Goal: Browse casually

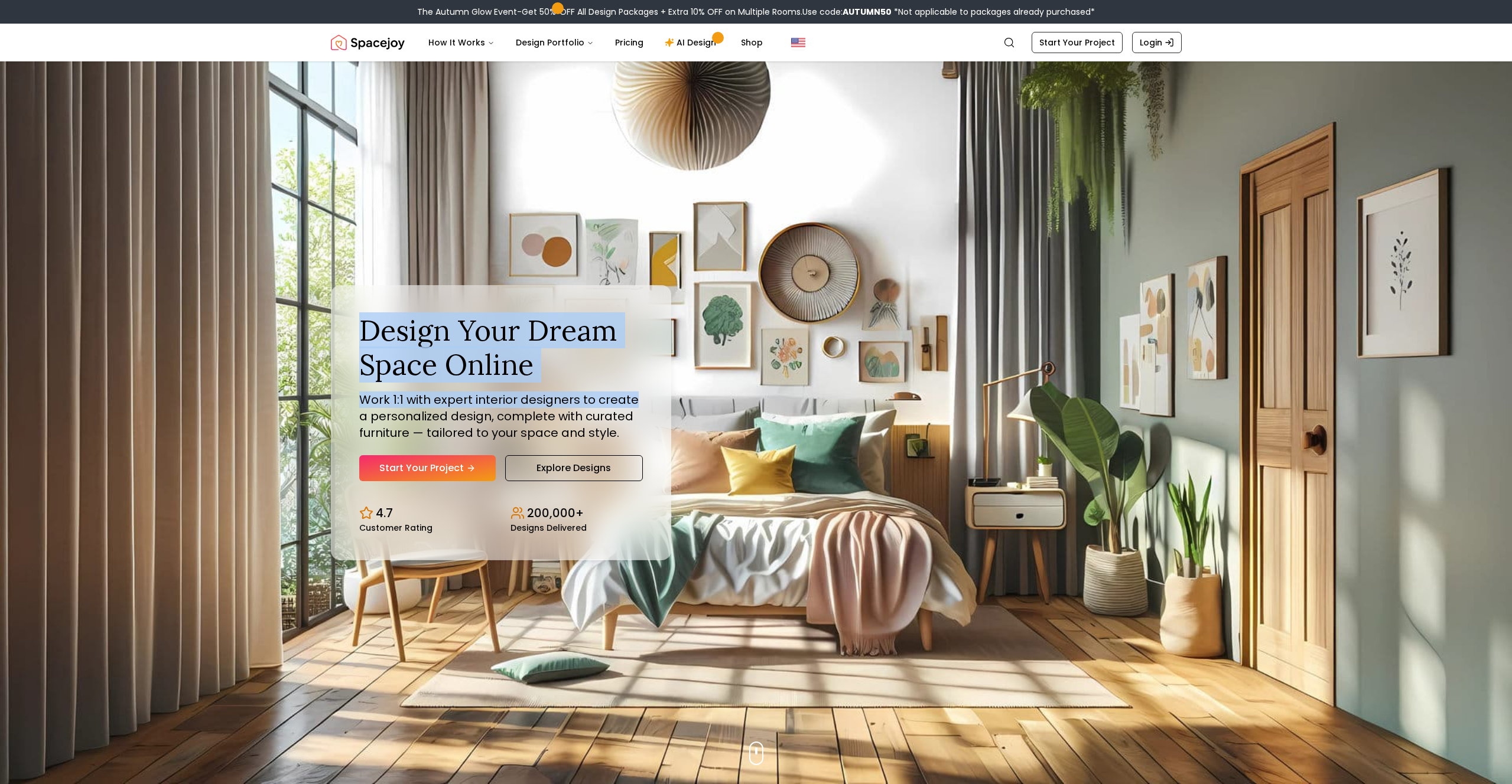
drag, startPoint x: 352, startPoint y: 328, endPoint x: 801, endPoint y: 371, distance: 451.1
click at [656, 395] on div "Design Your Dream Space Online Work 1:1 with expert interior designers to creat…" at bounding box center [501, 422] width 340 height 274
drag, startPoint x: 805, startPoint y: 369, endPoint x: 797, endPoint y: 367, distance: 8.2
click at [804, 369] on div "Design Your Dream Space Online Work 1:1 with expert interior designers to creat…" at bounding box center [757, 423] width 908 height 723
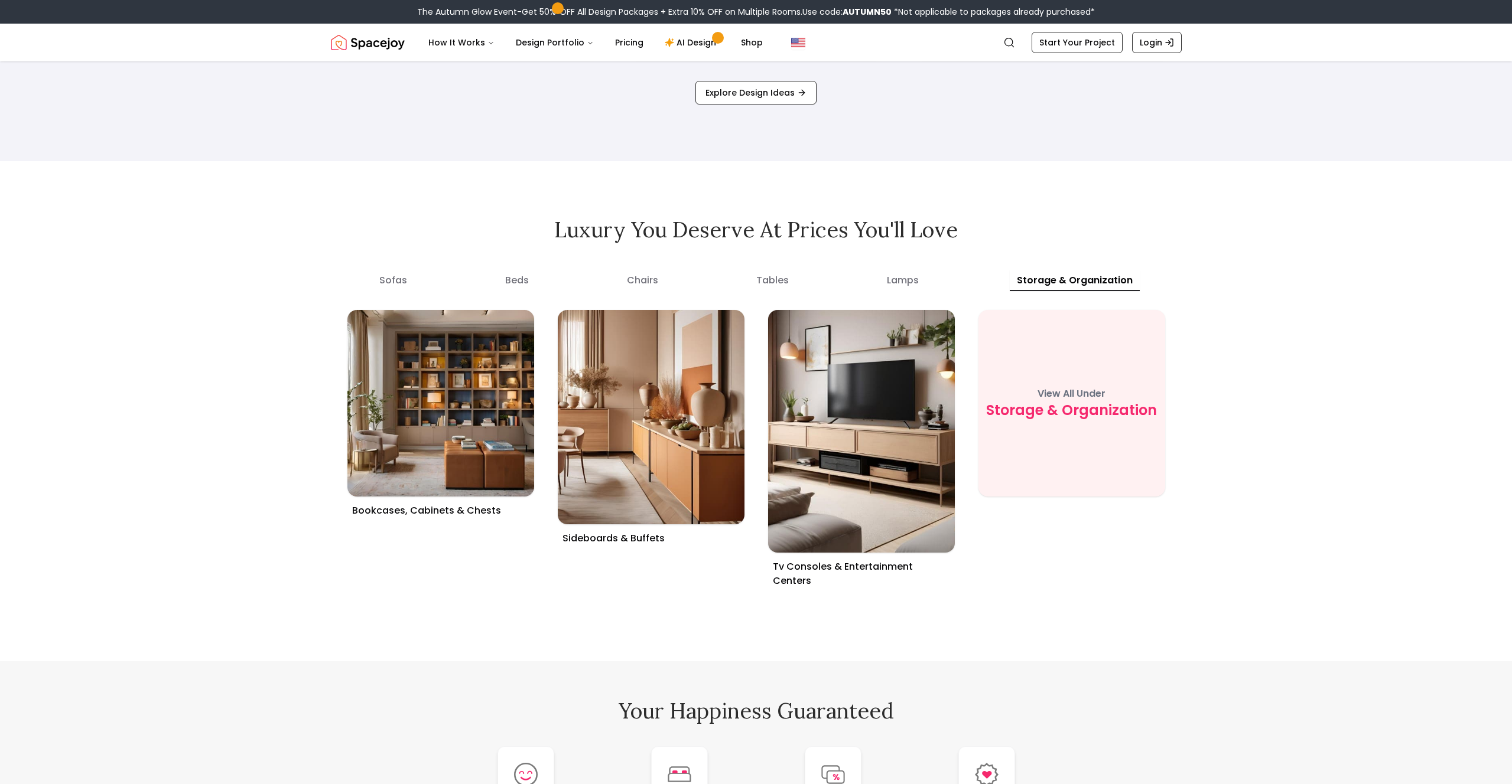
scroll to position [4512, 0]
drag, startPoint x: 774, startPoint y: 231, endPoint x: 841, endPoint y: 231, distance: 67.0
click at [840, 231] on h2 "Luxury you deserve at prices you'll love" at bounding box center [756, 230] width 851 height 24
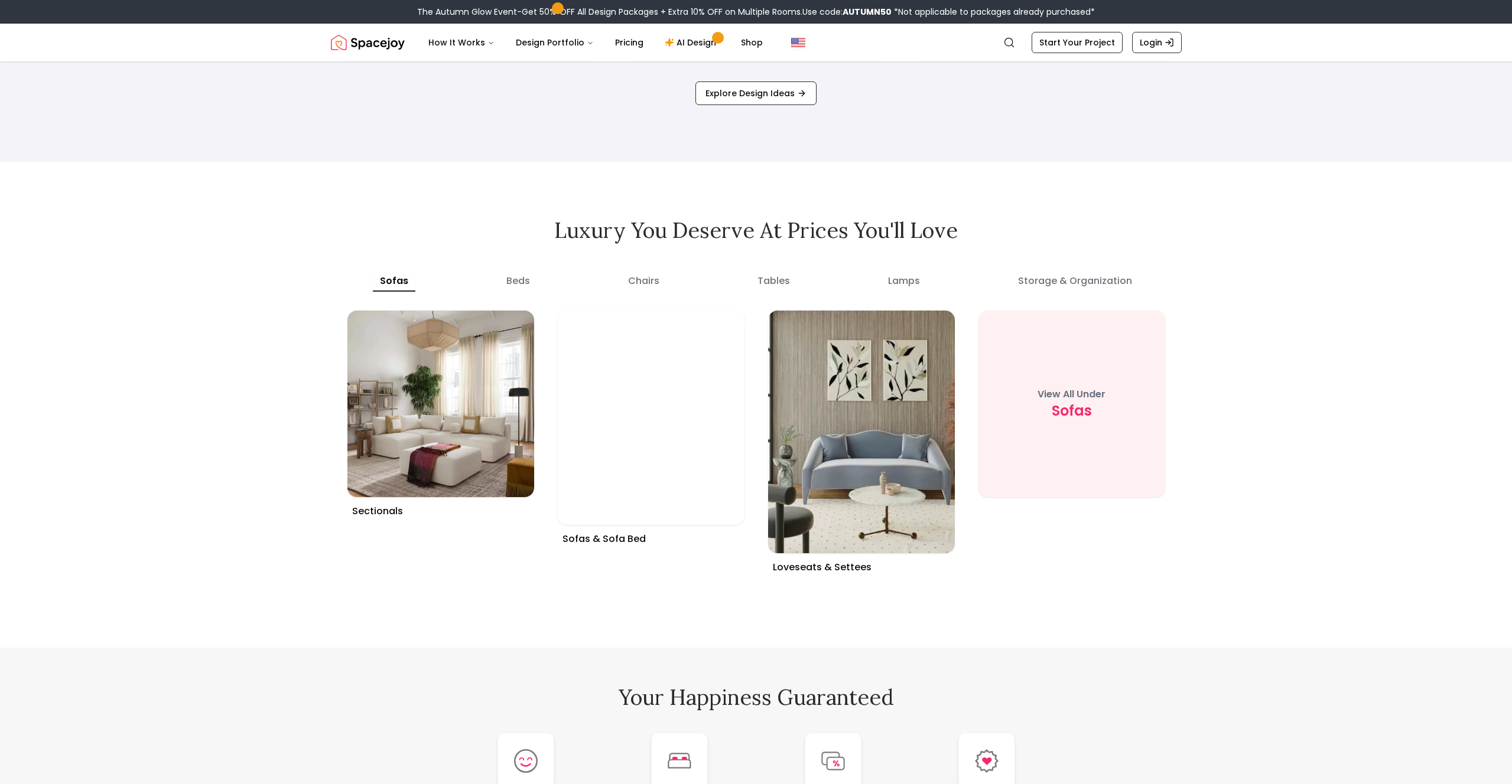
drag, startPoint x: 954, startPoint y: 226, endPoint x: 1010, endPoint y: 226, distance: 56.0
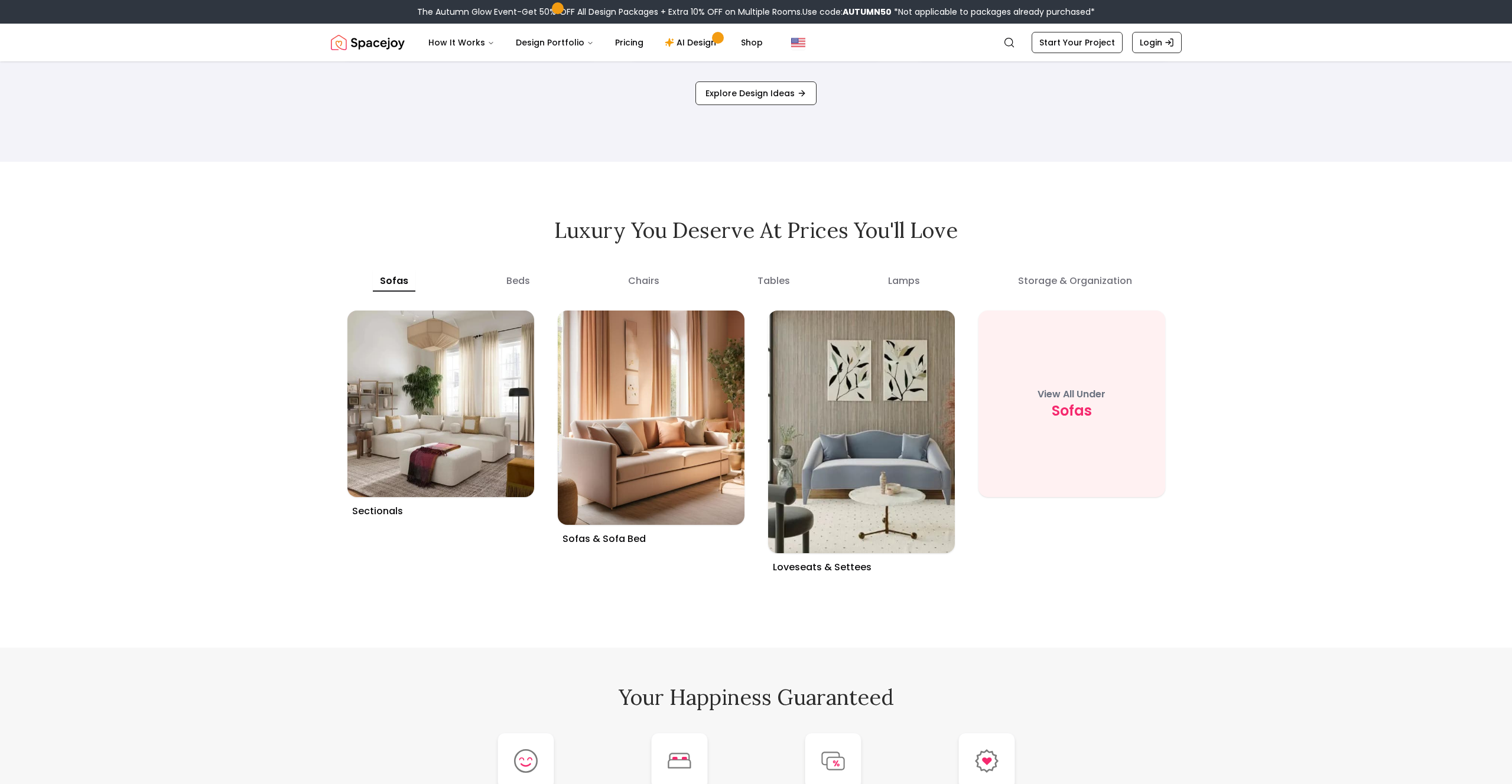
click at [958, 227] on h2 "Luxury you deserve at prices you'll love" at bounding box center [756, 230] width 851 height 24
click at [630, 281] on button "chairs" at bounding box center [644, 281] width 46 height 21
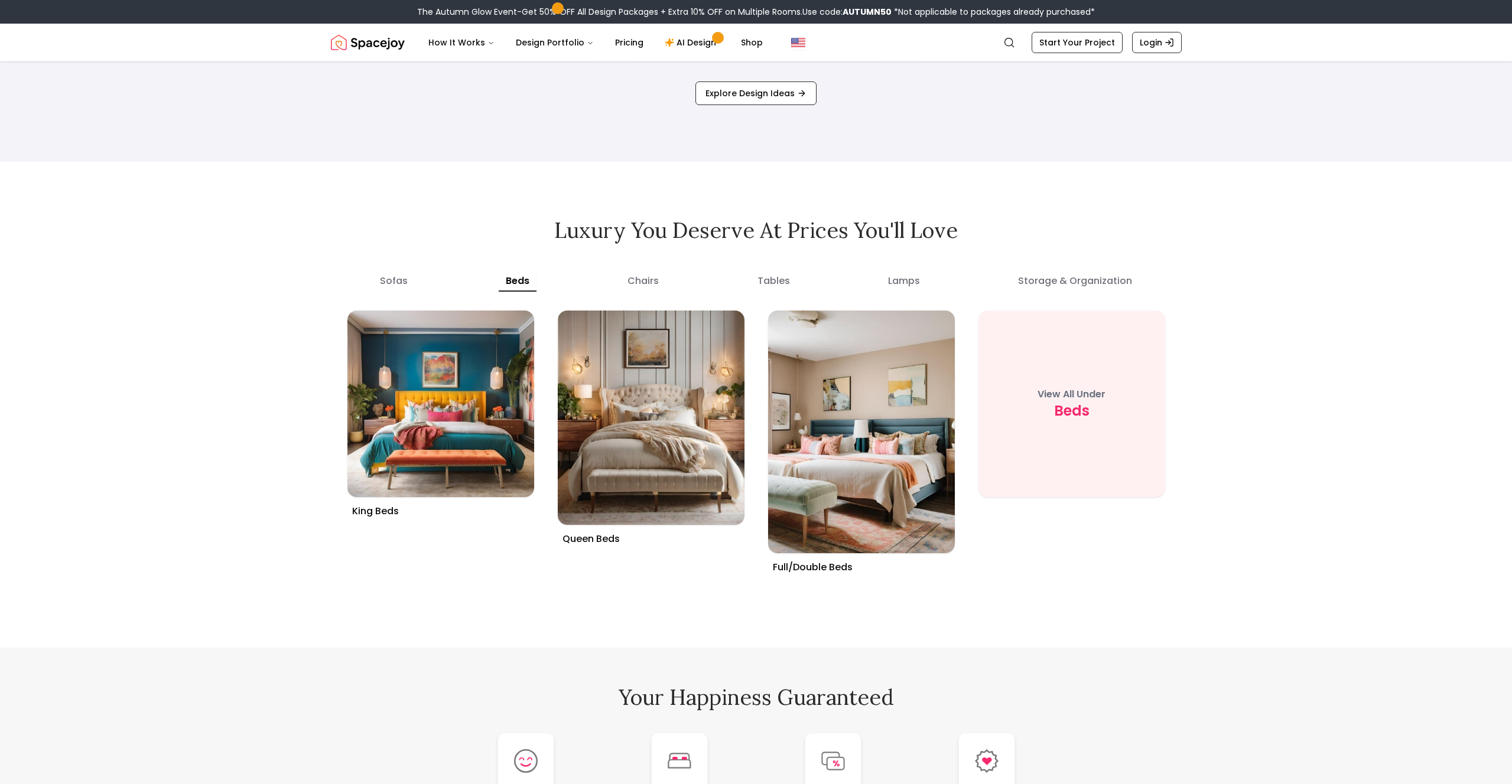
drag, startPoint x: 535, startPoint y: 283, endPoint x: 703, endPoint y: 282, distance: 168.0
click at [536, 283] on button "beds" at bounding box center [518, 281] width 38 height 21
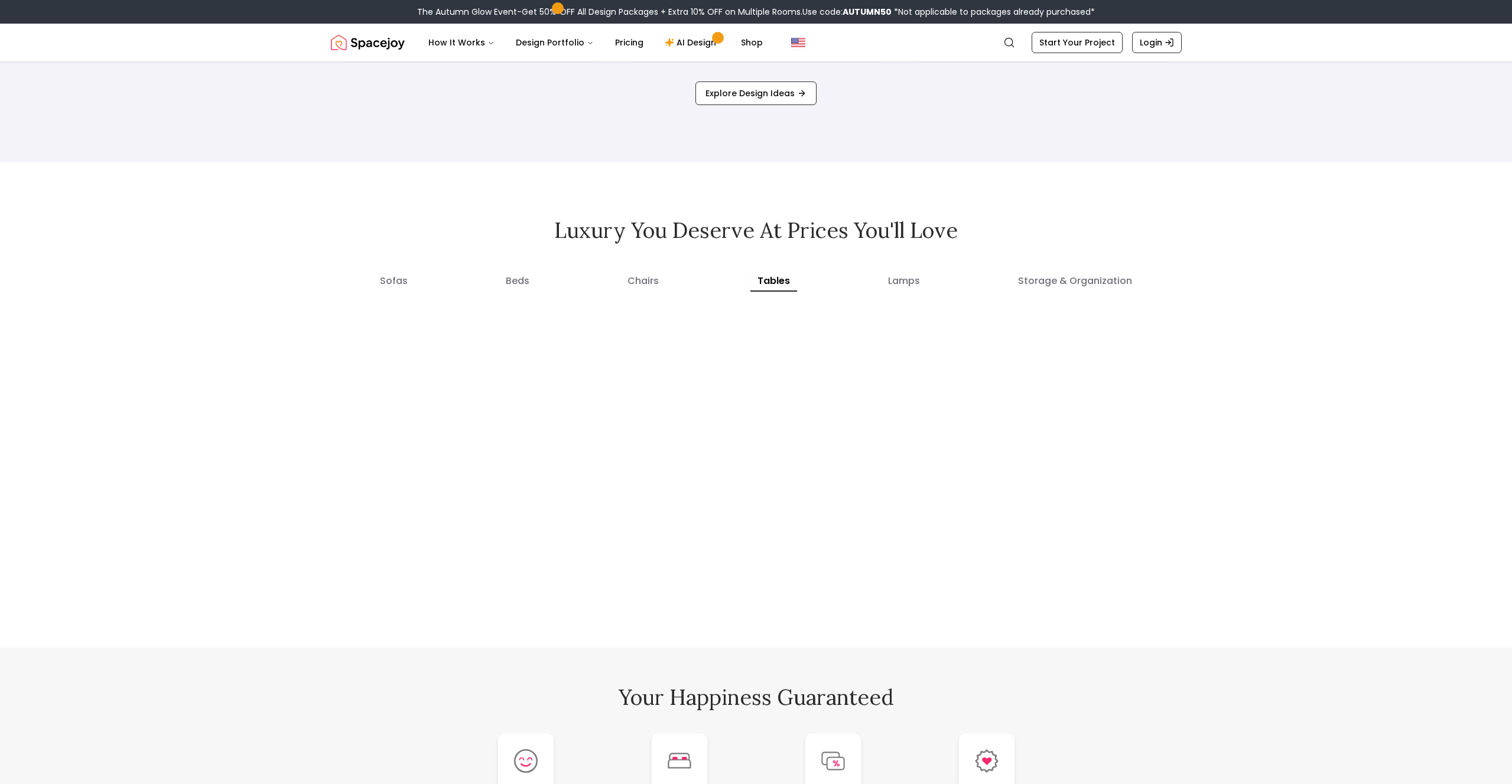
click at [777, 283] on button "tables" at bounding box center [773, 281] width 47 height 21
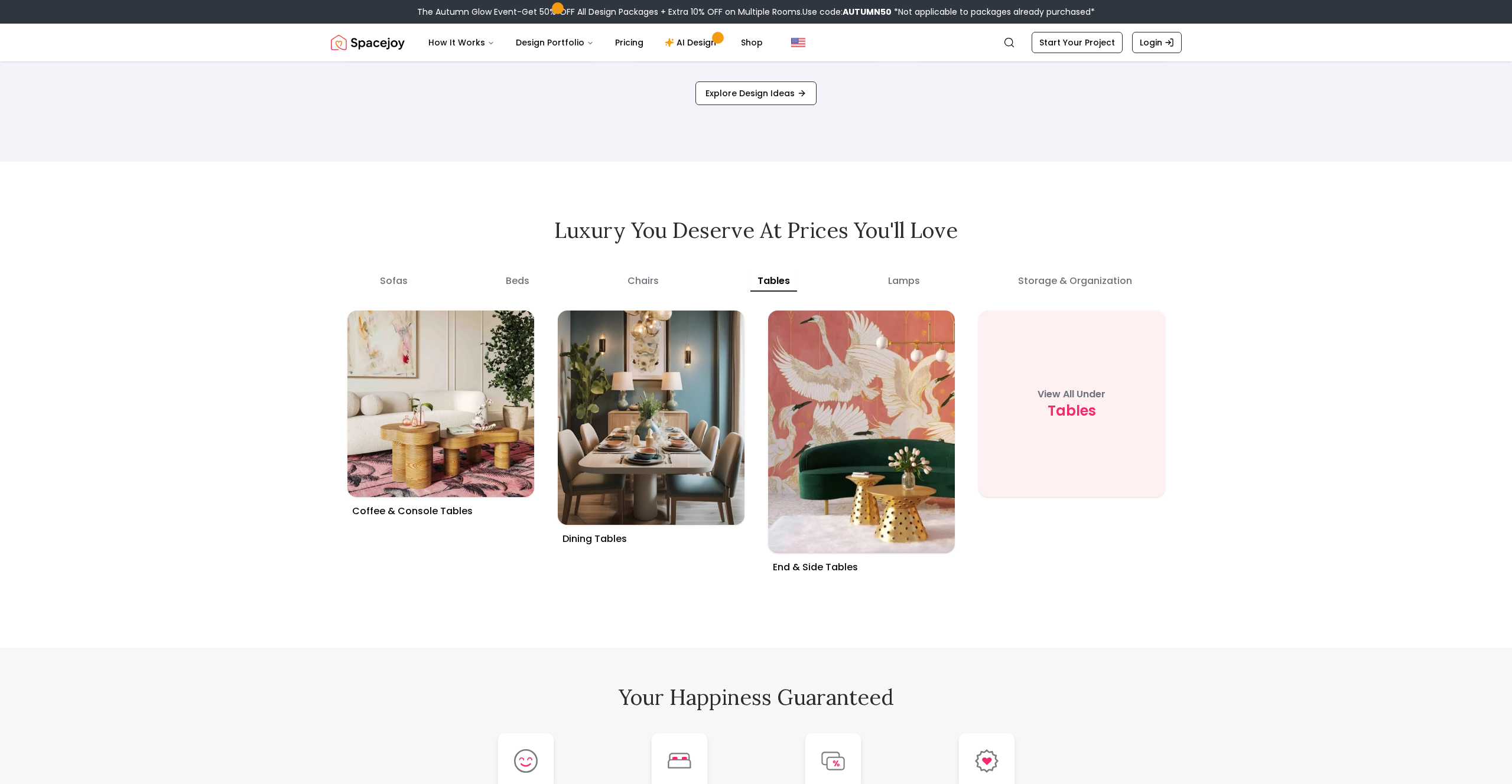
click at [940, 272] on div "sofas beds chairs tables lamps storage & organization" at bounding box center [756, 277] width 851 height 24
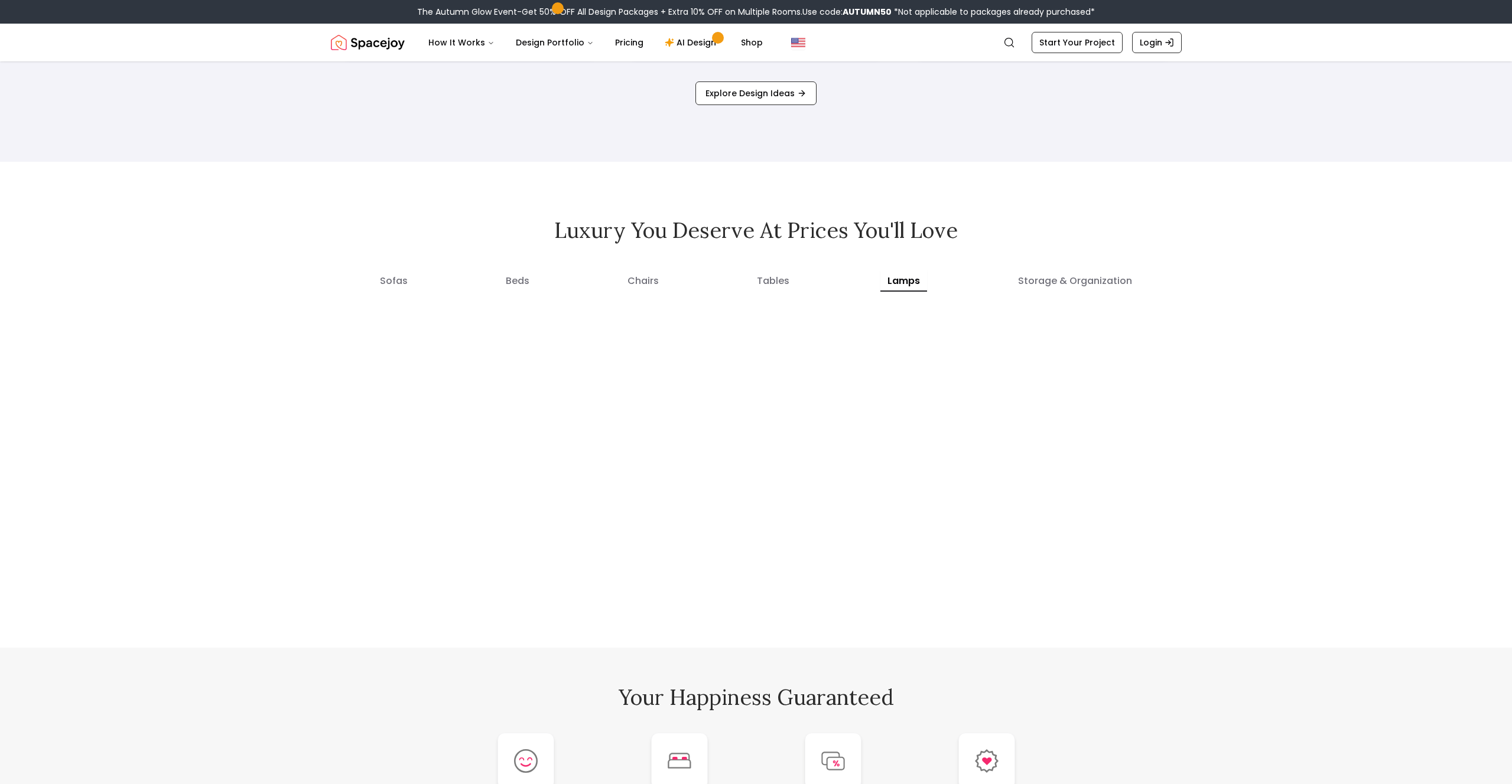
click at [925, 277] on button "lamps" at bounding box center [903, 281] width 47 height 21
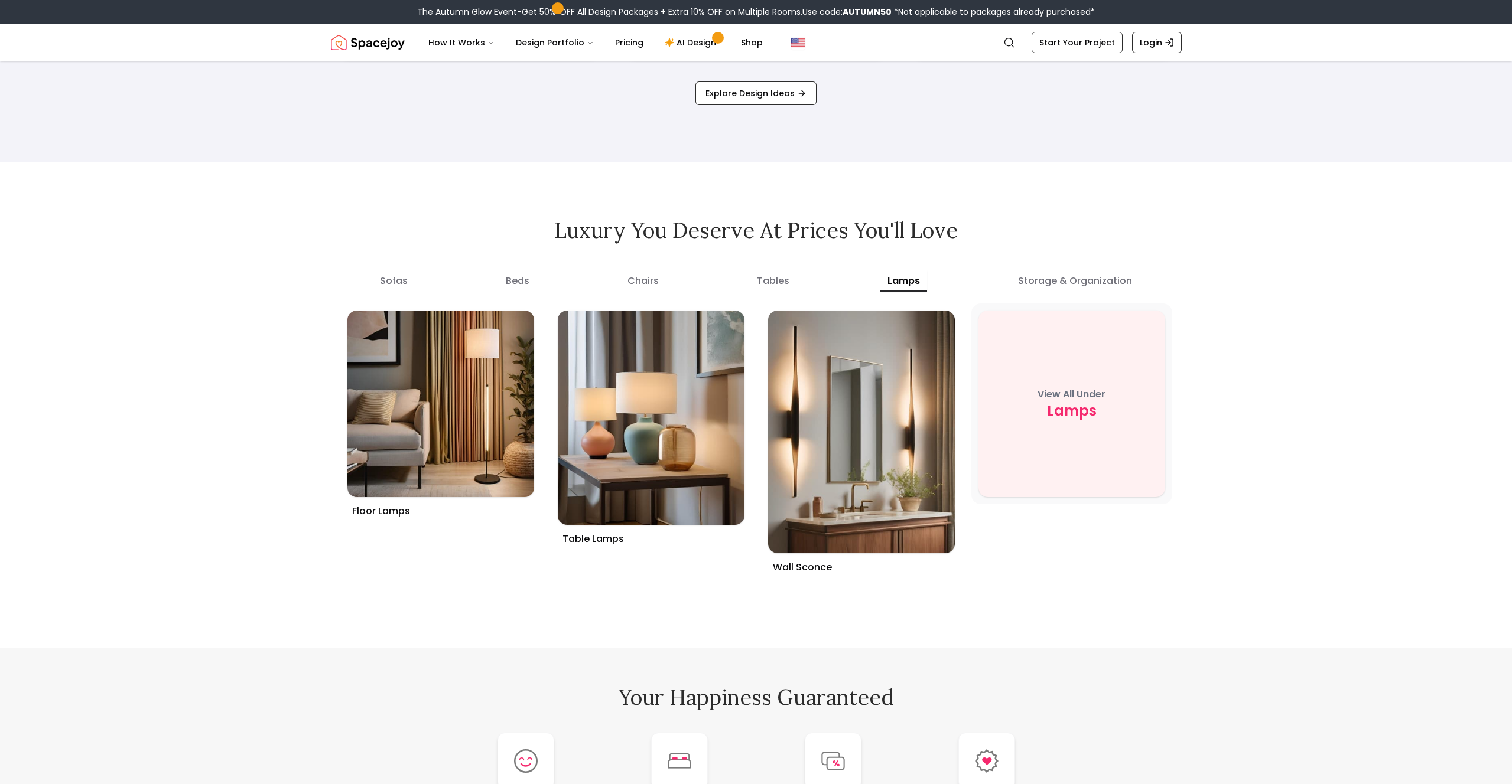
click at [1062, 396] on p "View All Under" at bounding box center [1072, 394] width 68 height 14
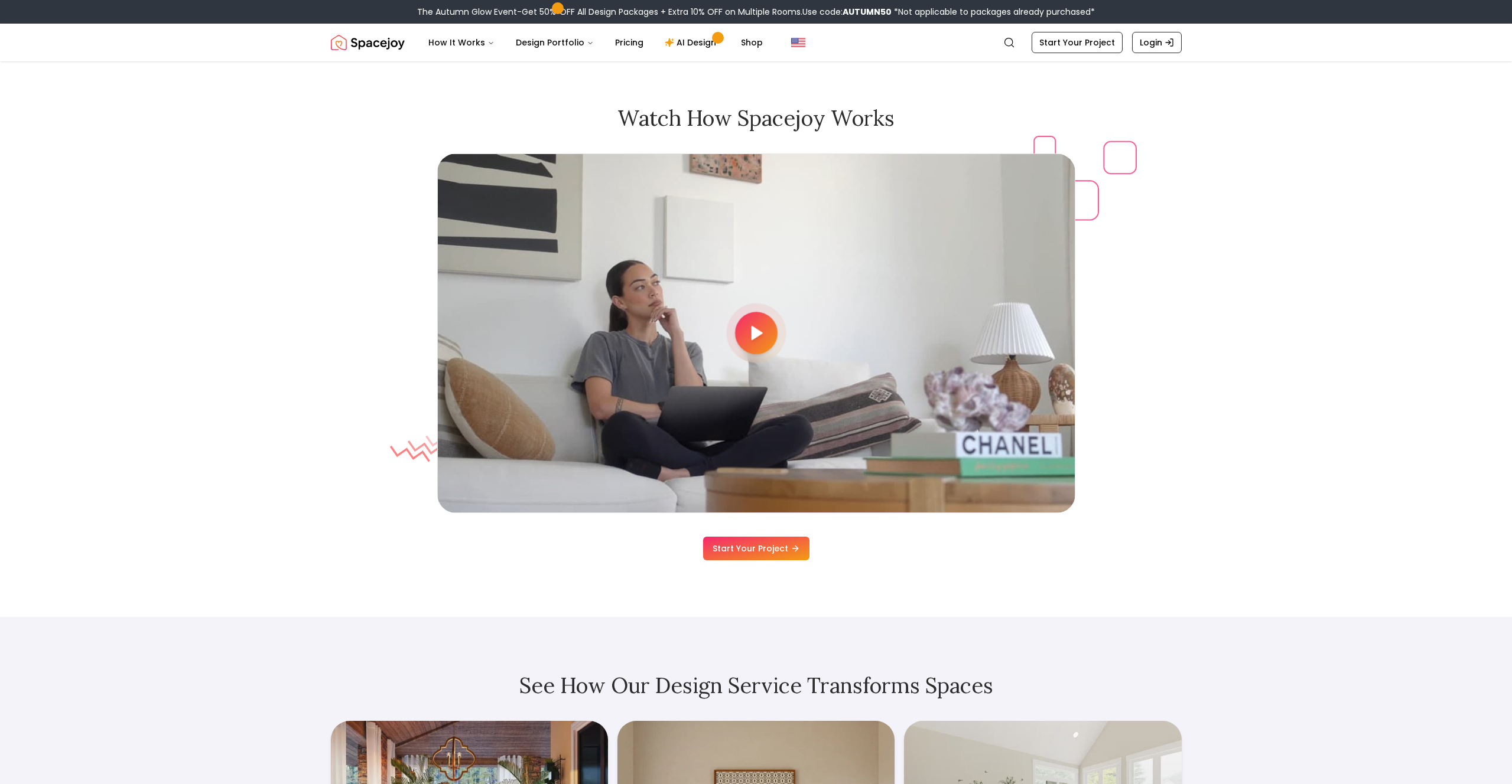
scroll to position [3427, 0]
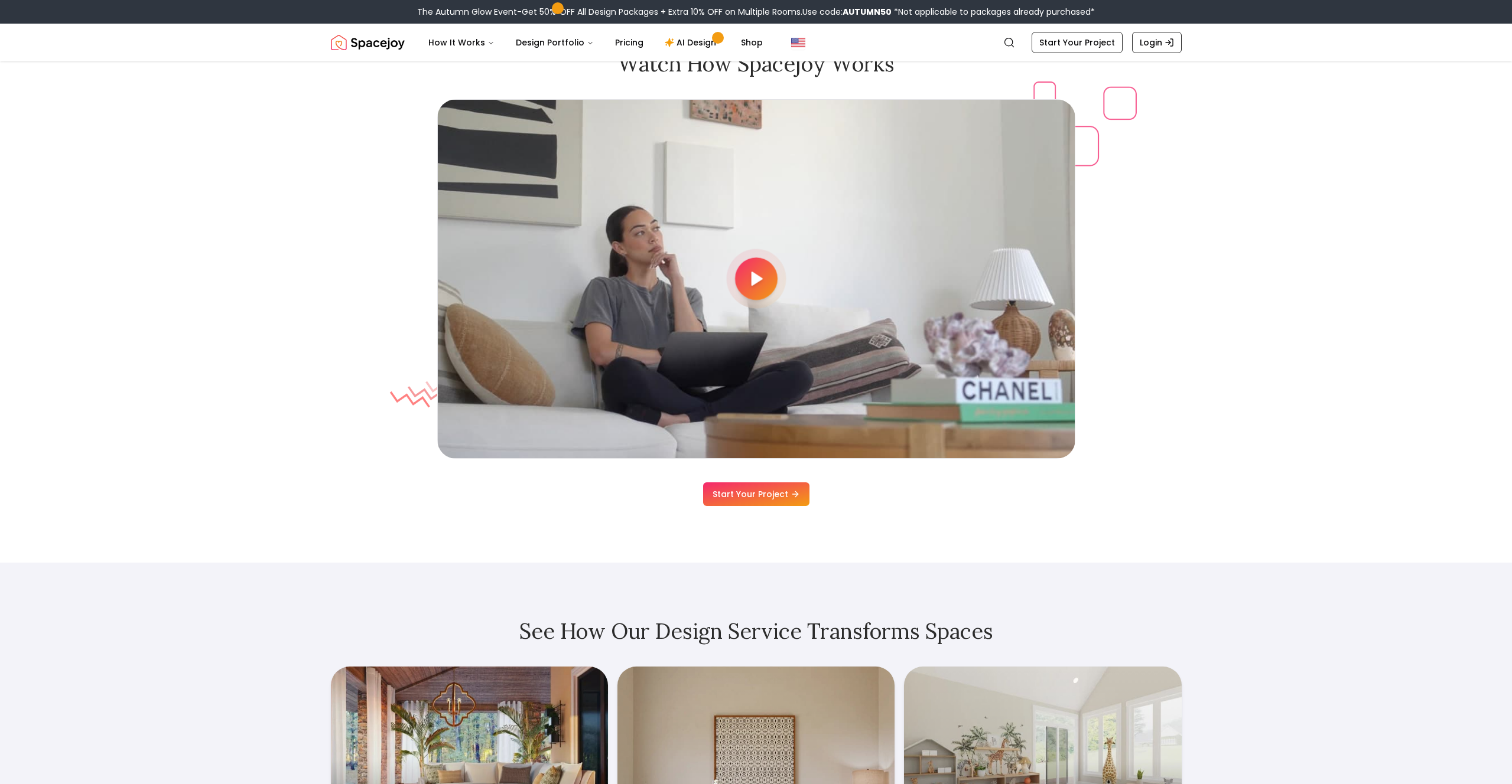
click at [1179, 292] on div "Watch how Spacejoy works Start Your Project" at bounding box center [757, 279] width 908 height 454
